Goal: Task Accomplishment & Management: Use online tool/utility

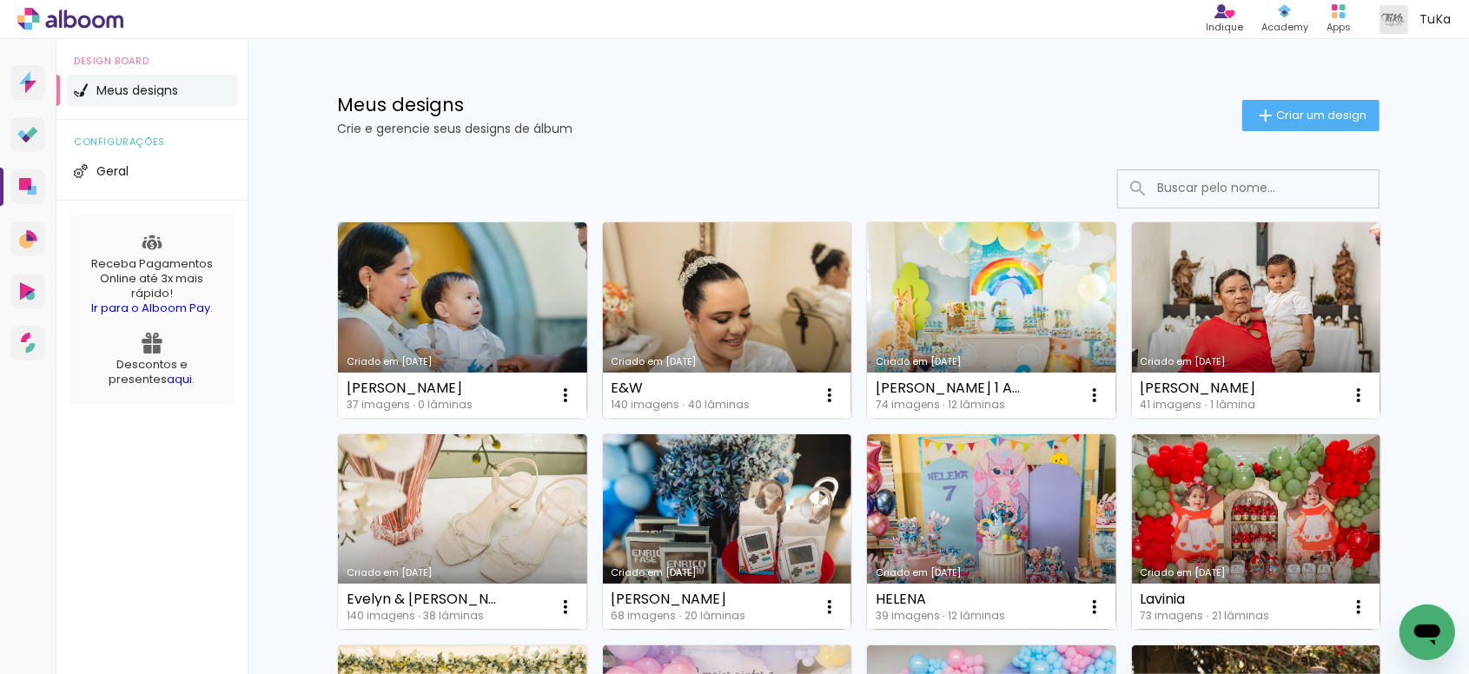
click at [767, 291] on link "Criado em [DATE]" at bounding box center [727, 320] width 249 height 196
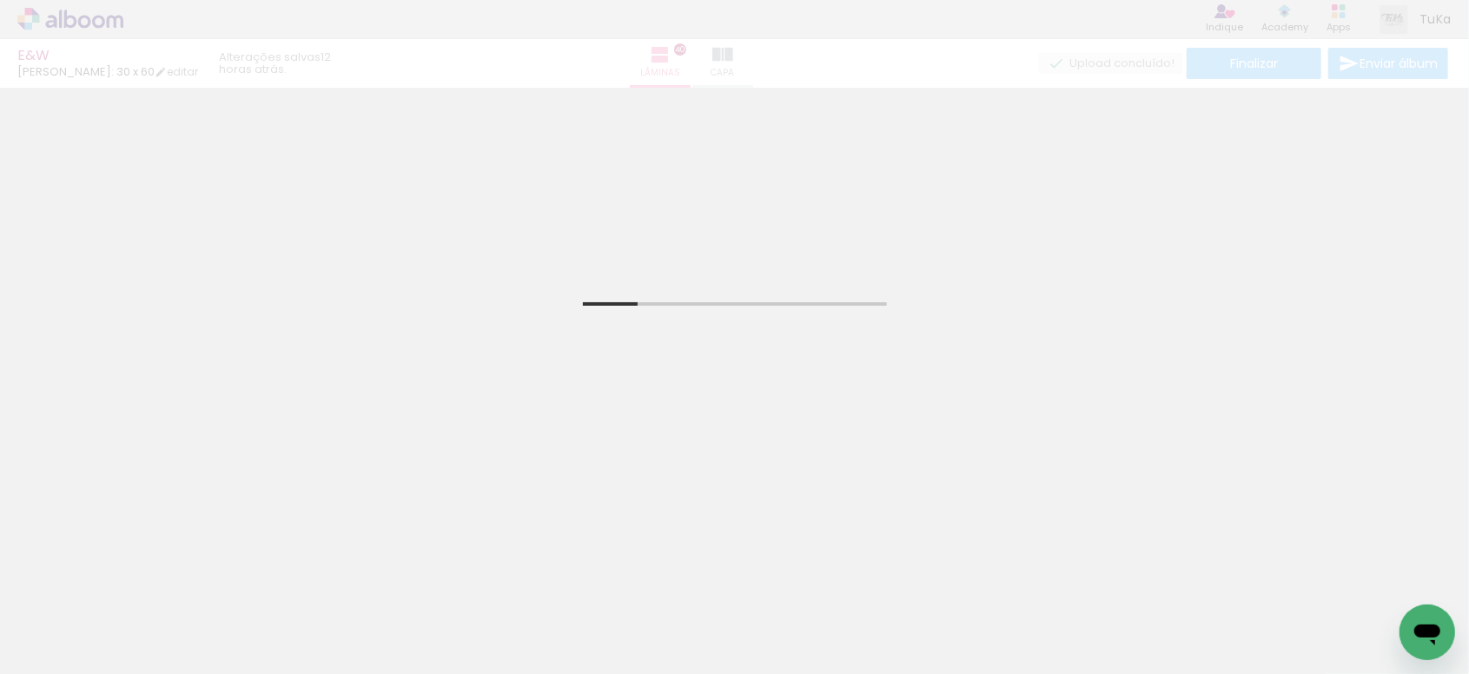
drag, startPoint x: 43, startPoint y: 617, endPoint x: 44, endPoint y: 626, distance: 9.7
click at [43, 617] on input "Todas as fotos" at bounding box center [49, 621] width 66 height 15
click at [0, 0] on slot "Não utilizadas" at bounding box center [0, 0] width 0 height 0
type input "Não utilizadas"
